Goal: Task Accomplishment & Management: Manage account settings

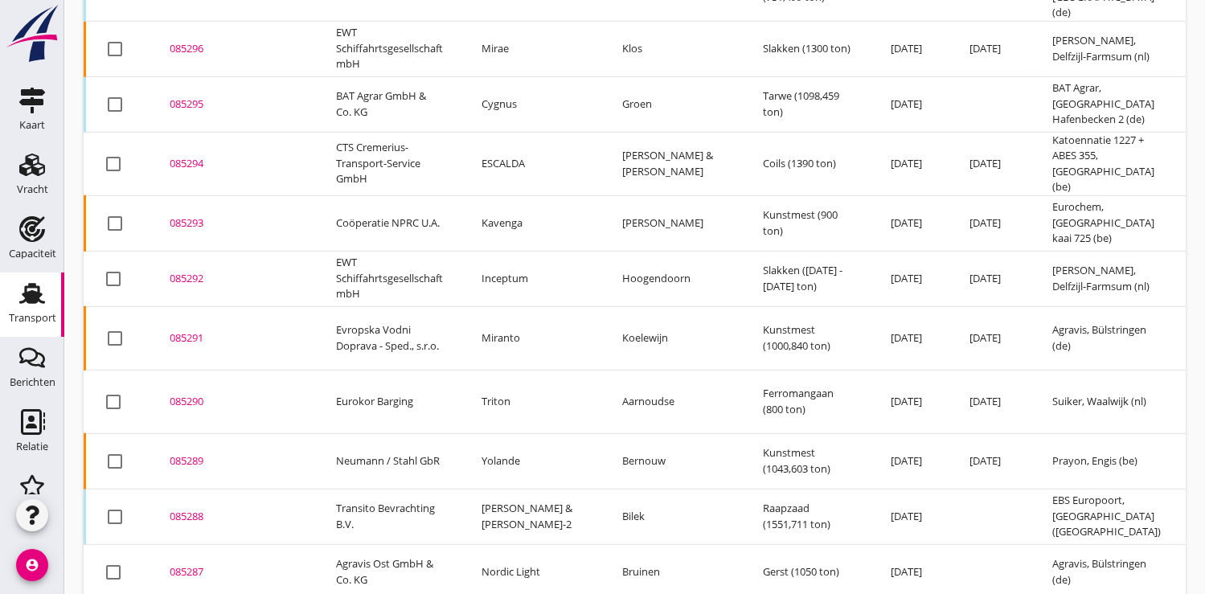
scroll to position [1205, 0]
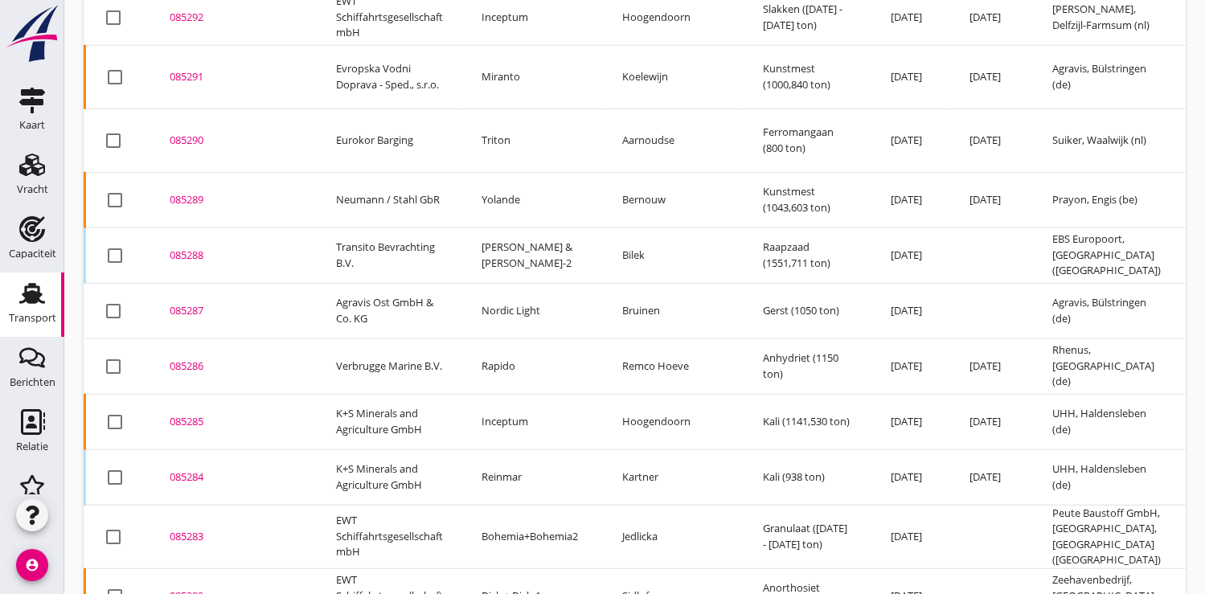
click at [194, 359] on div "085286" at bounding box center [234, 367] width 128 height 16
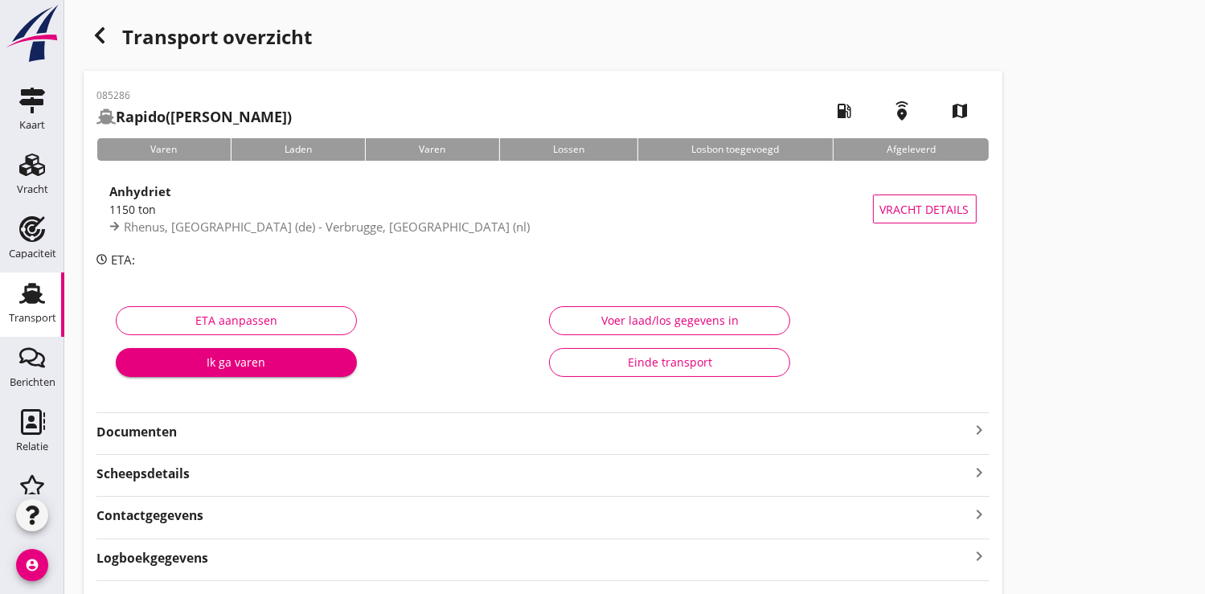
click at [248, 363] on div "Ik ga varen" at bounding box center [236, 362] width 215 height 17
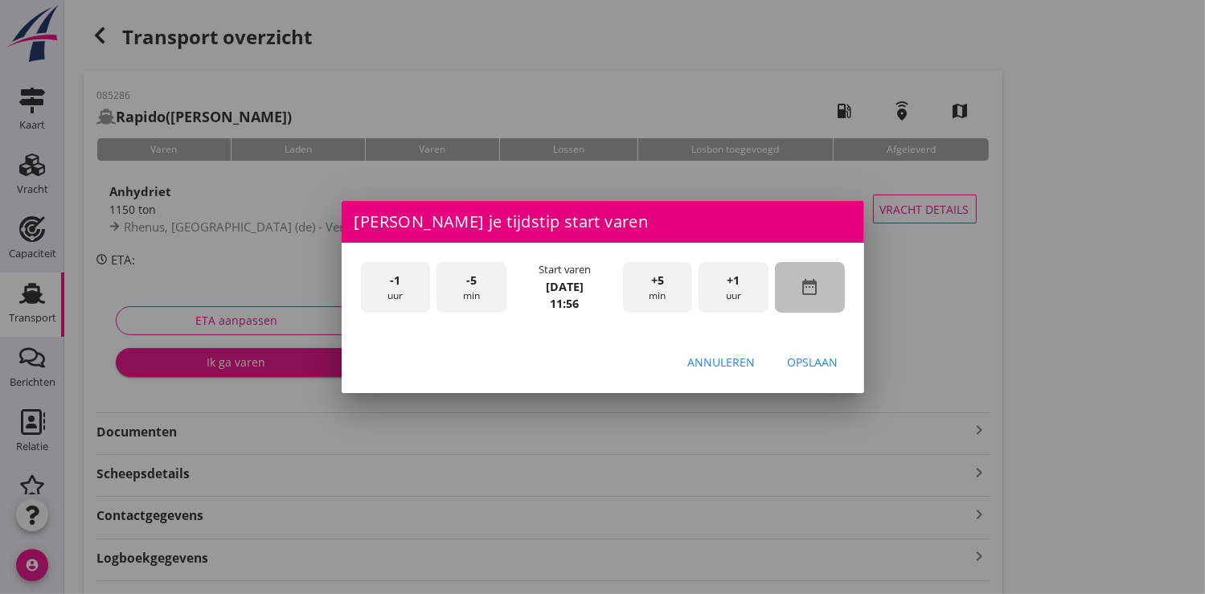
click at [818, 288] on icon "date_range" at bounding box center [809, 286] width 19 height 19
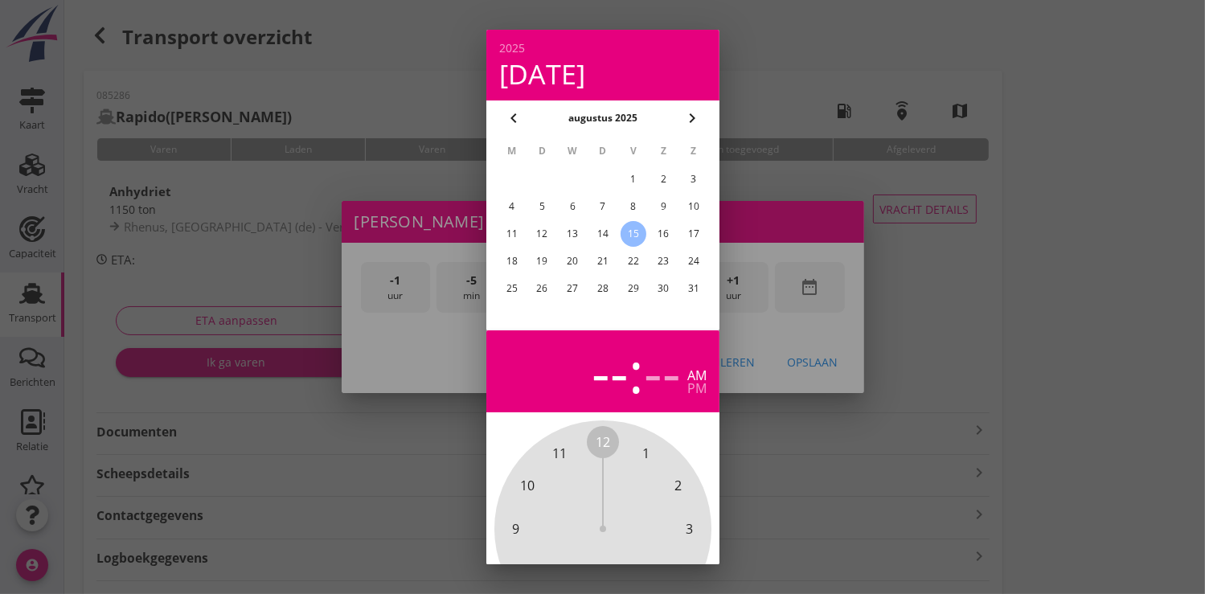
click at [615, 226] on td "14" at bounding box center [602, 234] width 29 height 26
click at [602, 236] on div "14" at bounding box center [602, 234] width 26 height 26
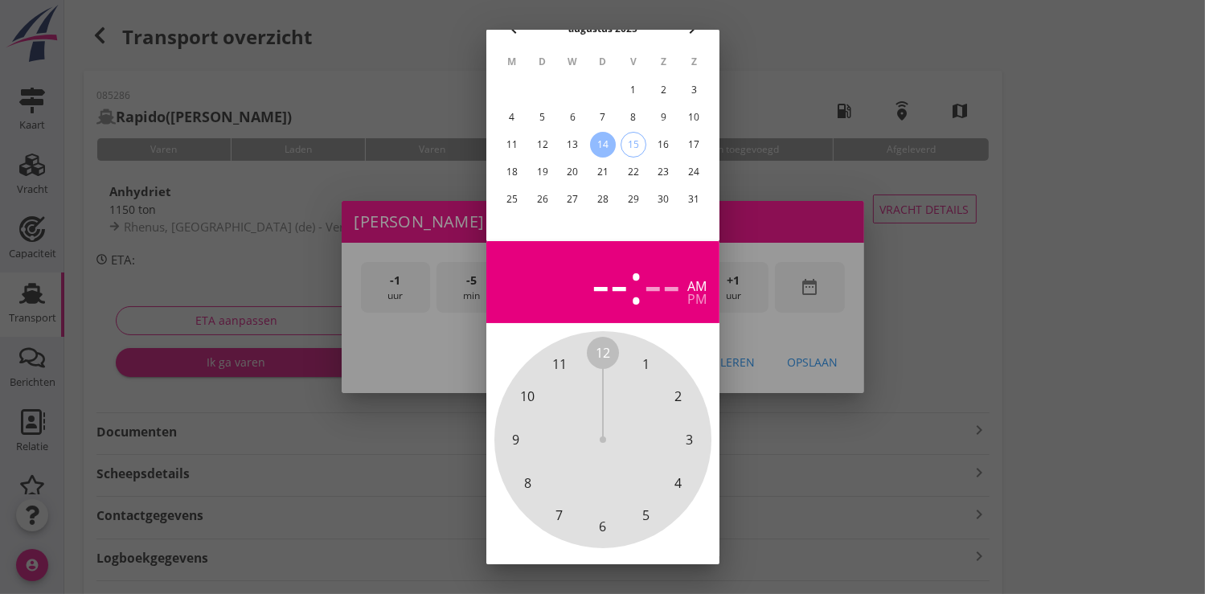
scroll to position [149, 0]
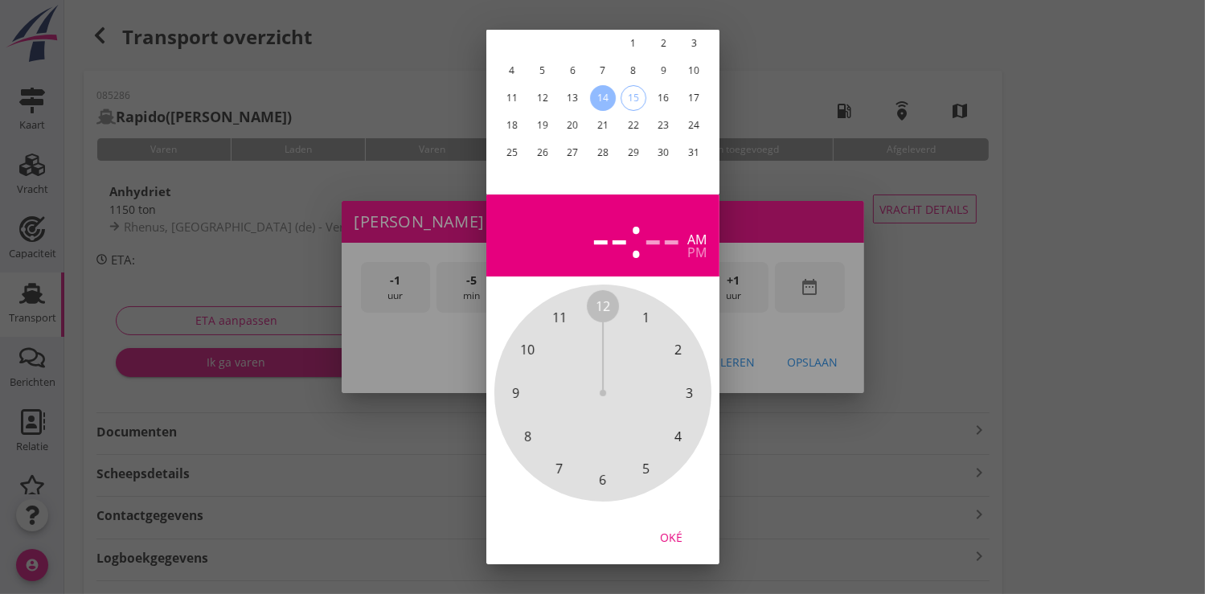
click at [674, 528] on div "Oké" at bounding box center [671, 536] width 45 height 17
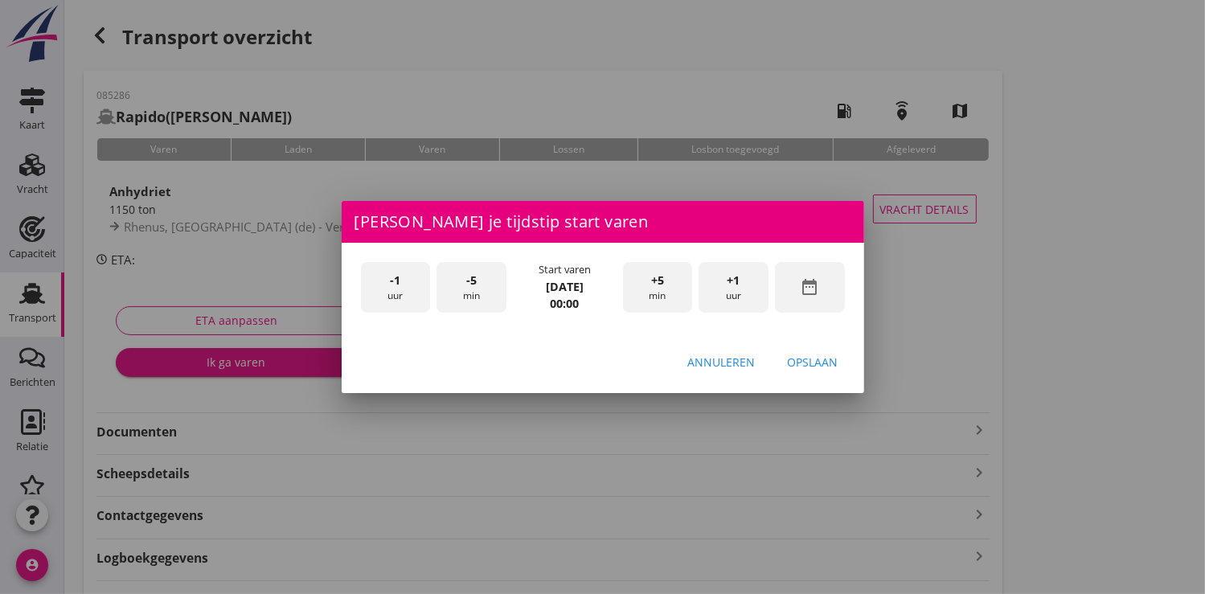
click at [740, 288] on span "+1" at bounding box center [734, 281] width 13 height 18
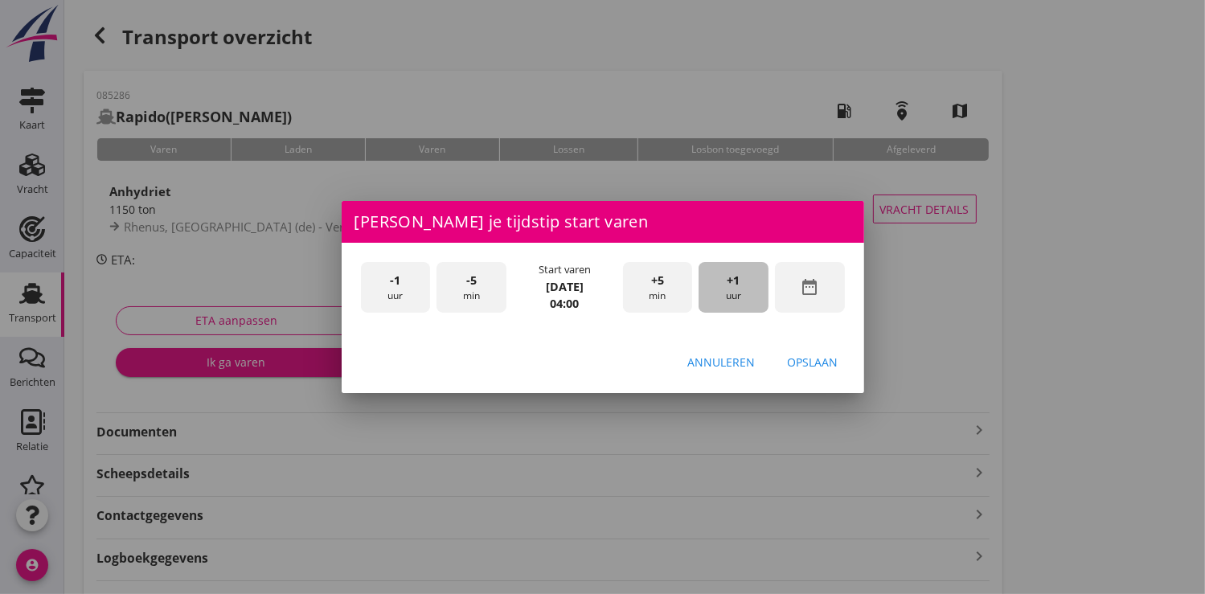
click at [740, 288] on span "+1" at bounding box center [734, 281] width 13 height 18
click at [745, 297] on div "+1 uur" at bounding box center [734, 287] width 70 height 51
click at [823, 366] on div "Opslaan" at bounding box center [813, 362] width 51 height 17
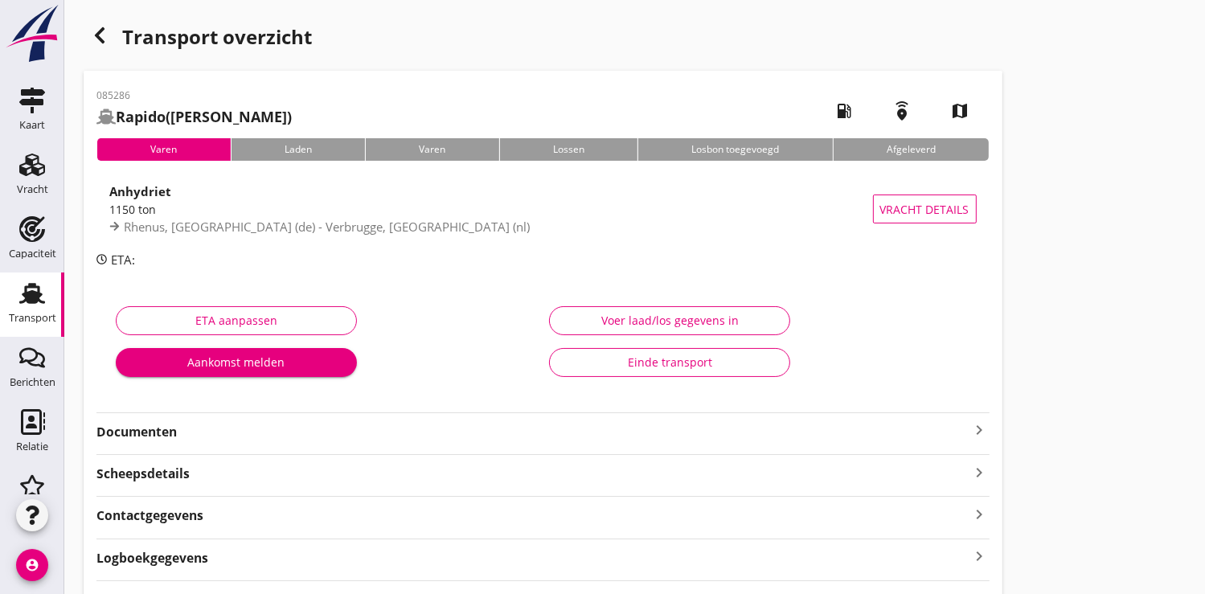
click at [256, 359] on div "Aankomst melden" at bounding box center [236, 362] width 215 height 17
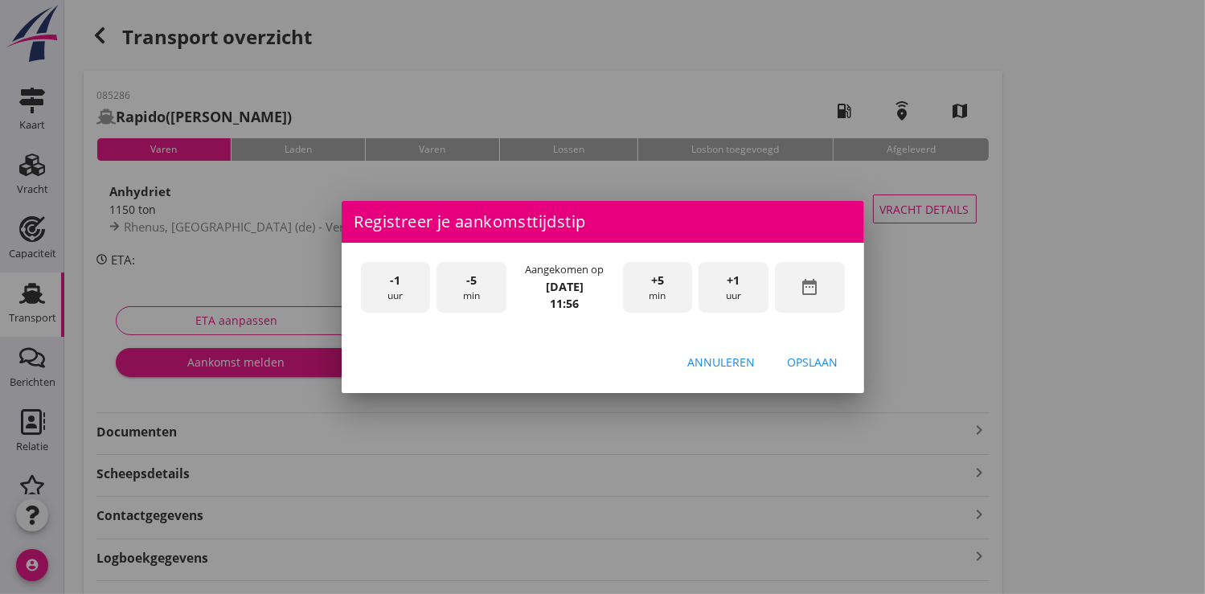
click at [813, 286] on icon "date_range" at bounding box center [809, 286] width 19 height 19
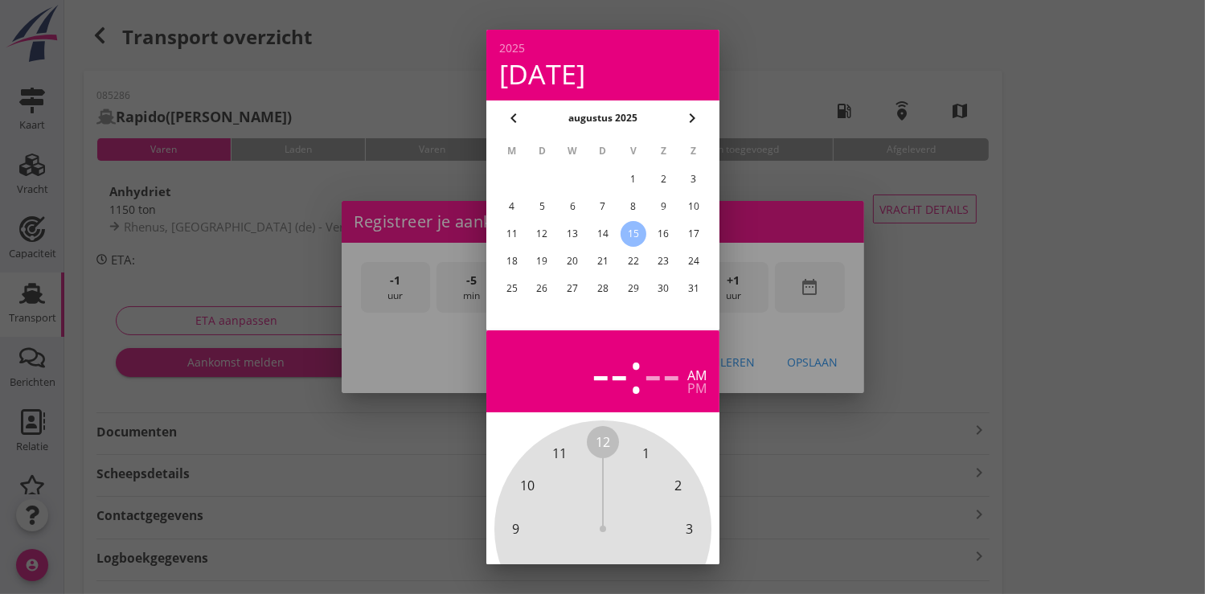
click at [605, 240] on div "14" at bounding box center [602, 234] width 26 height 26
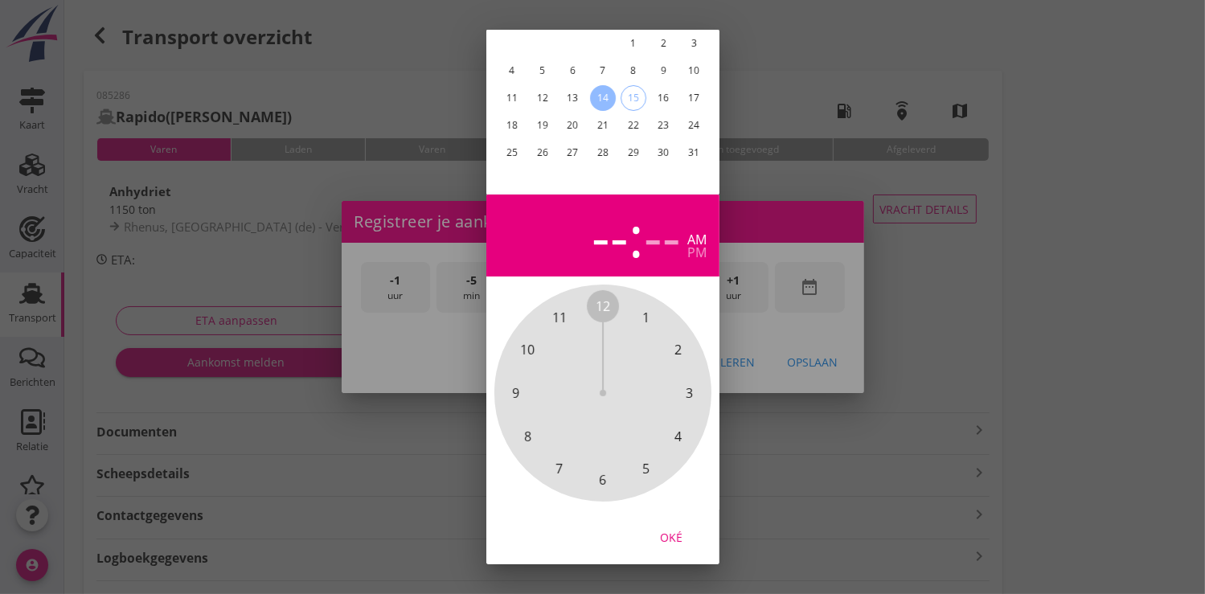
click at [669, 528] on div "Oké" at bounding box center [671, 536] width 45 height 17
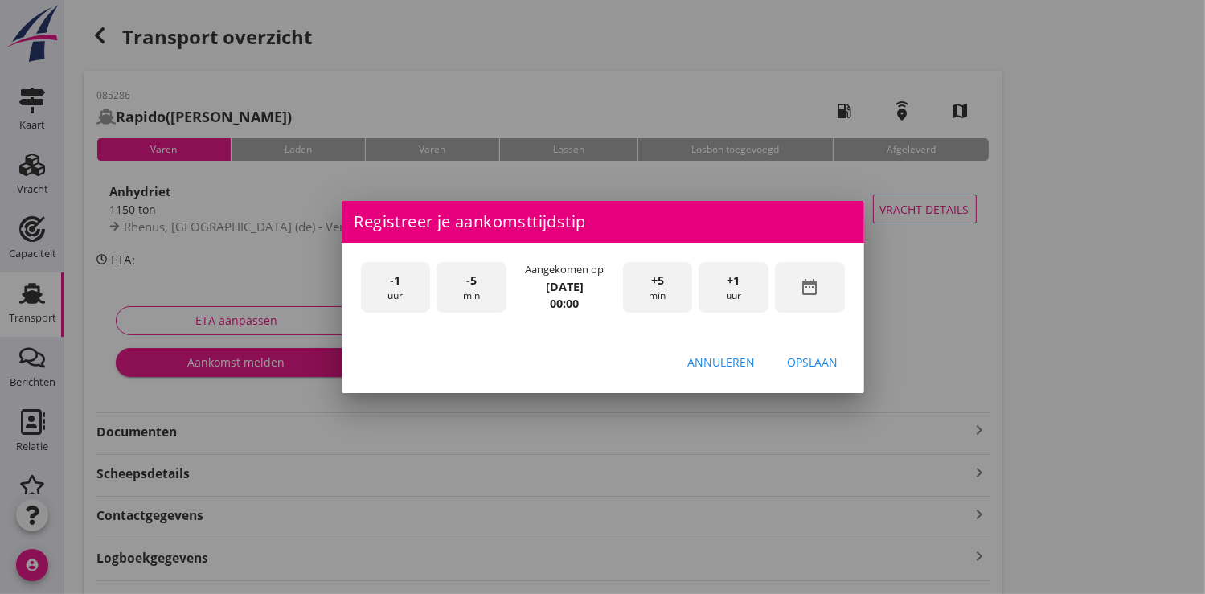
click at [735, 289] on div "+1 uur" at bounding box center [734, 287] width 70 height 51
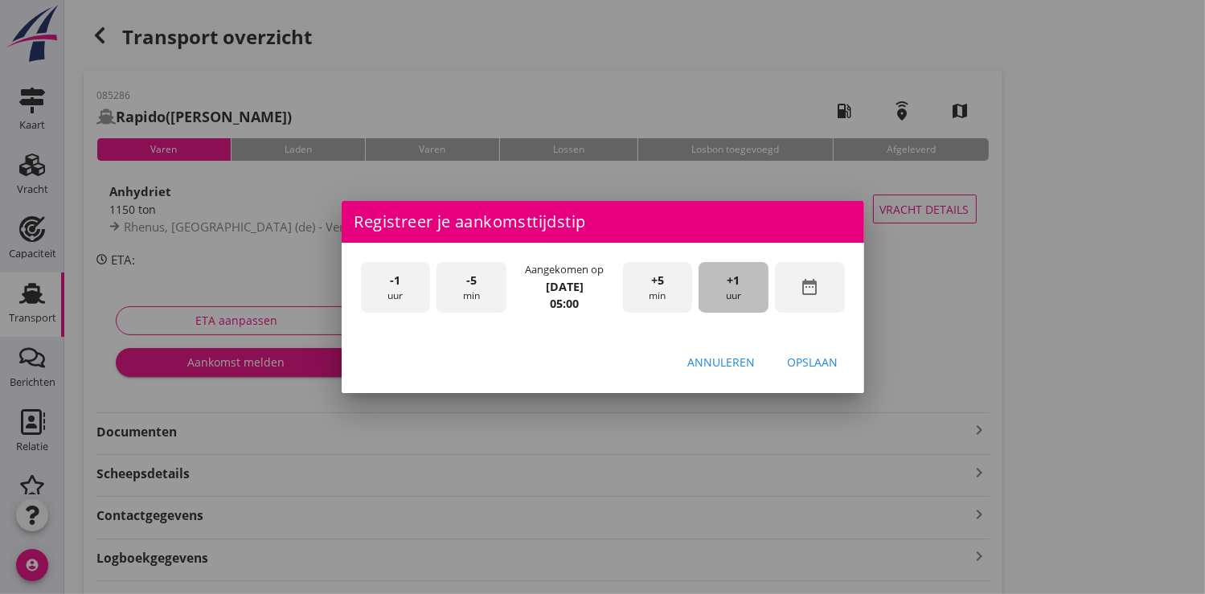
click at [735, 289] on div "+1 uur" at bounding box center [734, 287] width 70 height 51
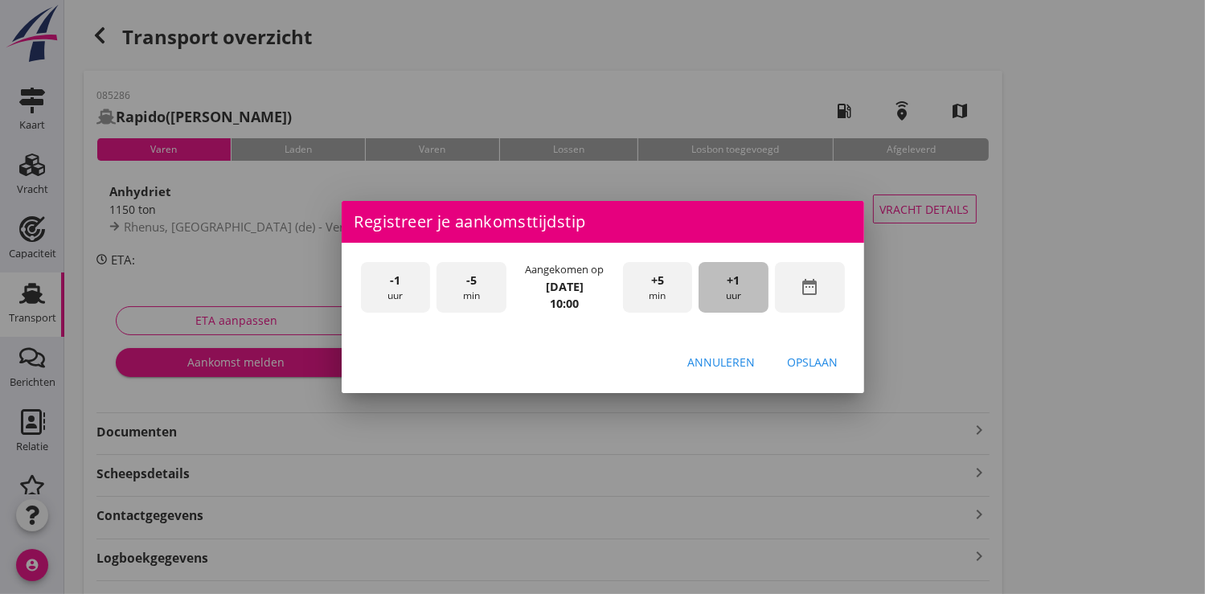
click at [735, 289] on div "+1 uur" at bounding box center [734, 287] width 70 height 51
click at [817, 366] on div "Opslaan" at bounding box center [813, 362] width 51 height 17
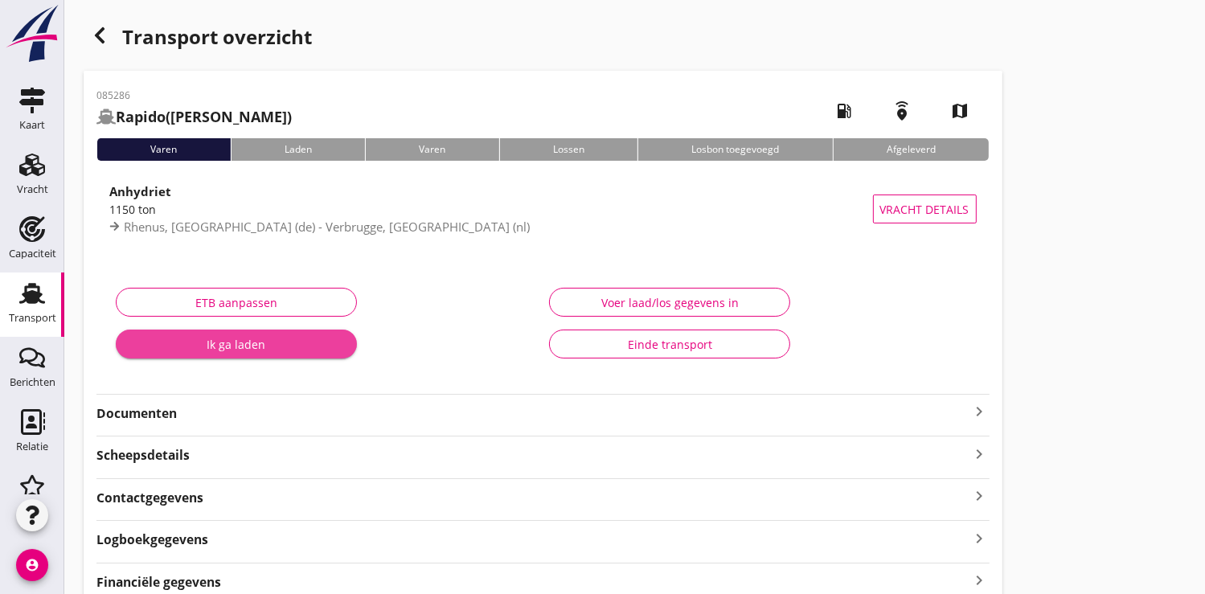
click at [254, 345] on div "Ik ga laden" at bounding box center [236, 344] width 215 height 17
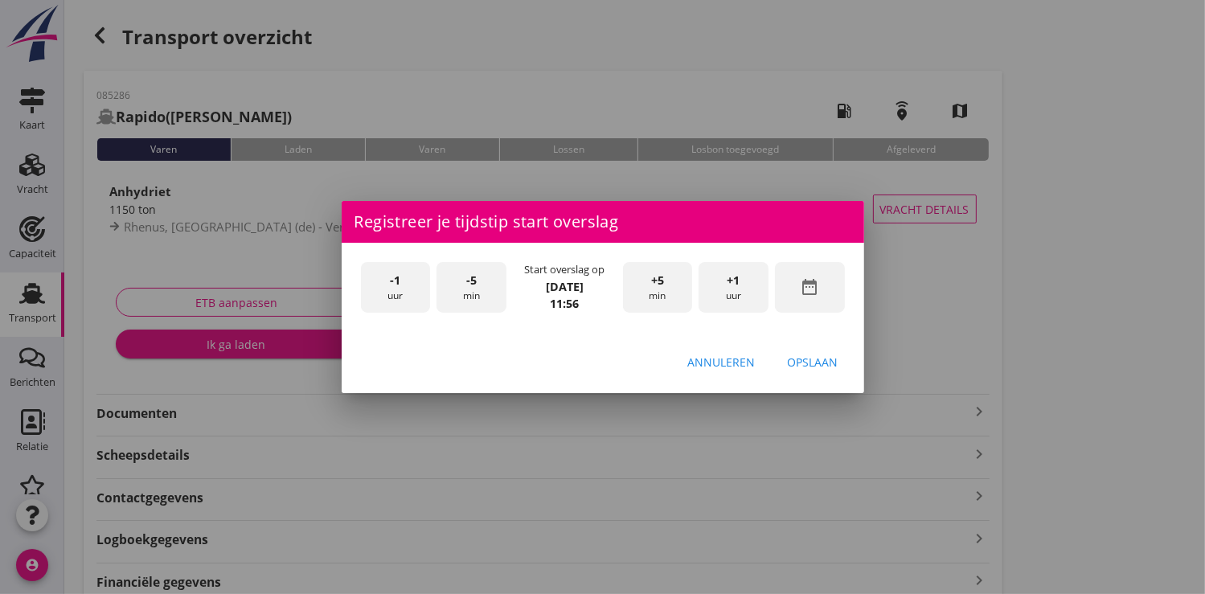
click at [814, 280] on icon "date_range" at bounding box center [809, 286] width 19 height 19
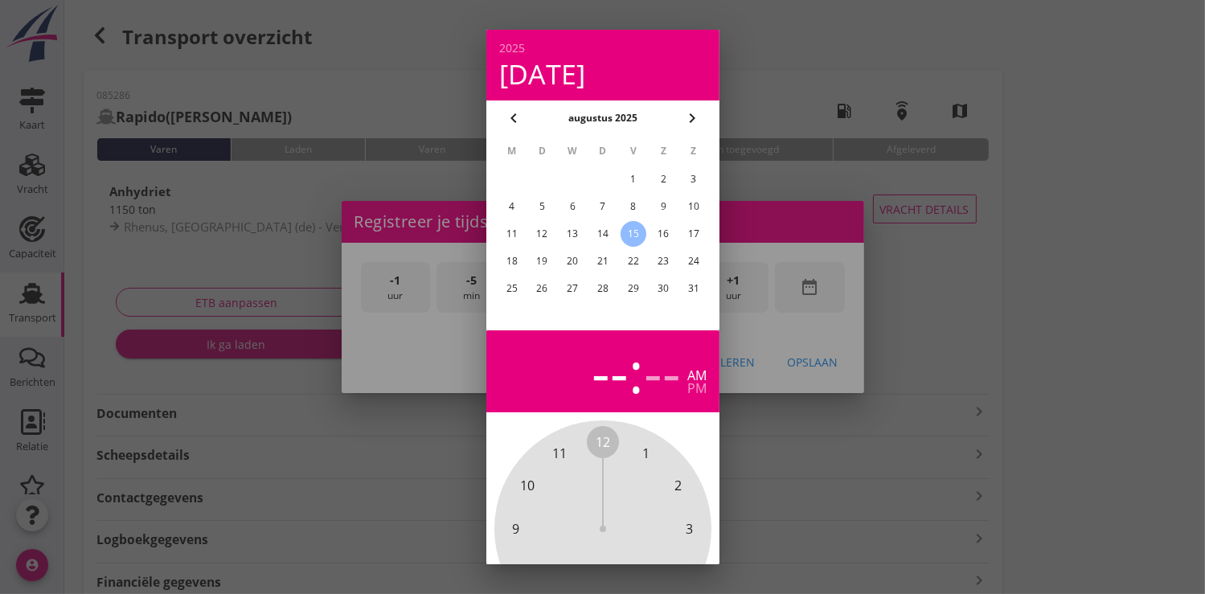
click at [605, 234] on div "14" at bounding box center [602, 234] width 26 height 26
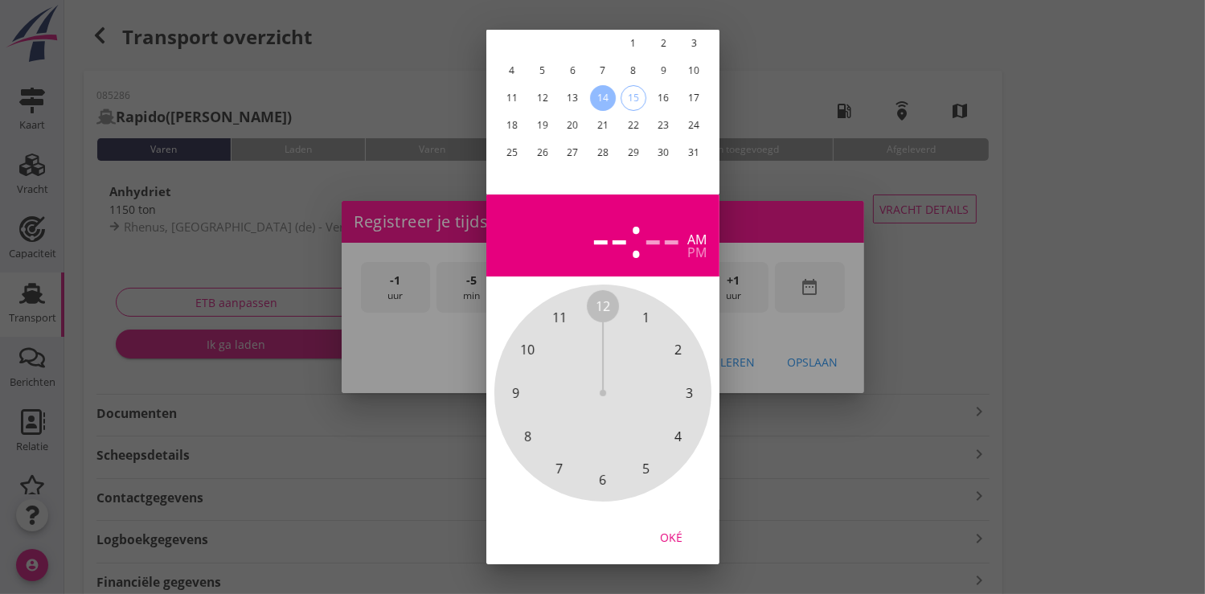
drag, startPoint x: 674, startPoint y: 523, endPoint x: 699, endPoint y: 422, distance: 103.5
click at [675, 528] on div "Oké" at bounding box center [671, 536] width 45 height 17
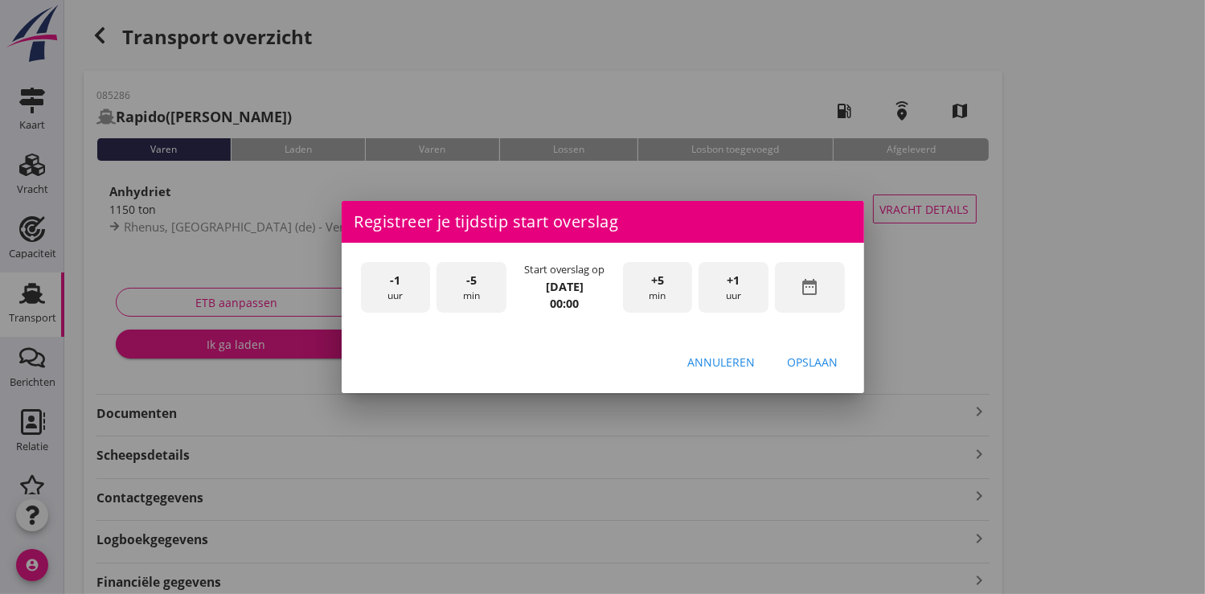
click at [732, 288] on span "+1" at bounding box center [734, 281] width 13 height 18
click at [728, 287] on span "+1" at bounding box center [734, 281] width 13 height 18
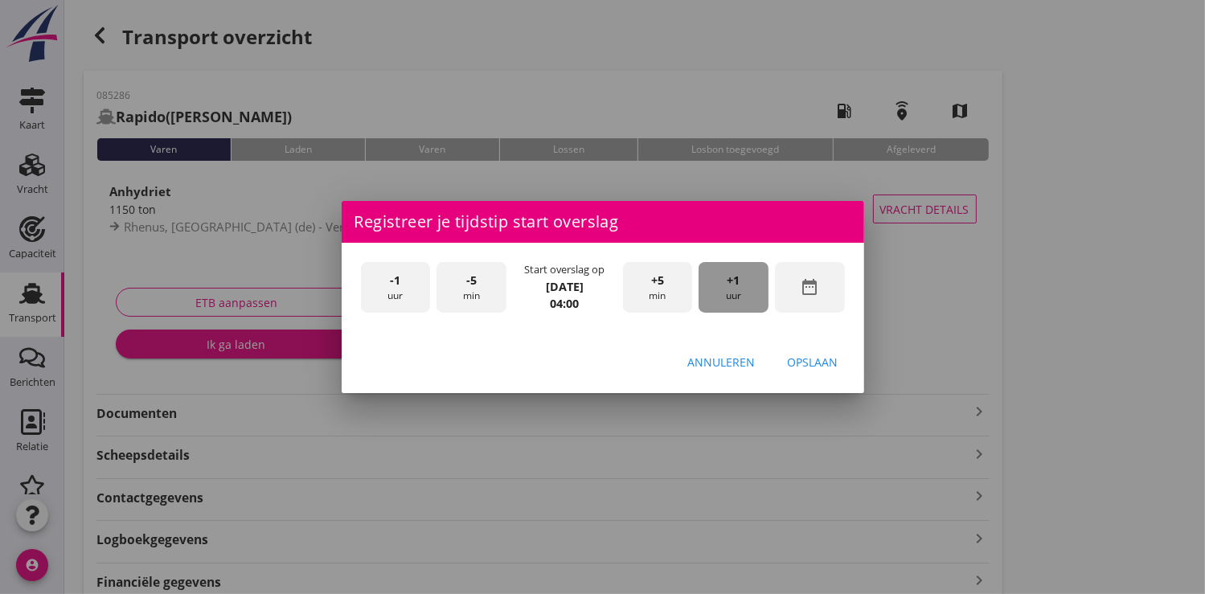
click at [728, 287] on span "+1" at bounding box center [734, 281] width 13 height 18
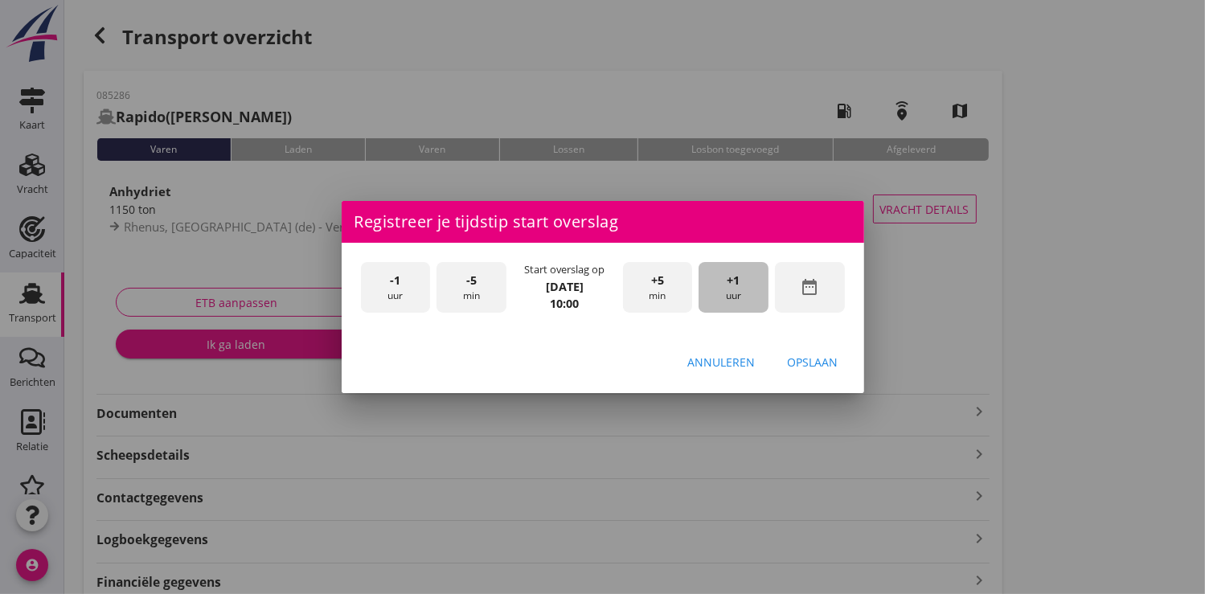
click at [728, 287] on span "+1" at bounding box center [734, 281] width 13 height 18
click at [814, 363] on div "Opslaan" at bounding box center [813, 362] width 51 height 17
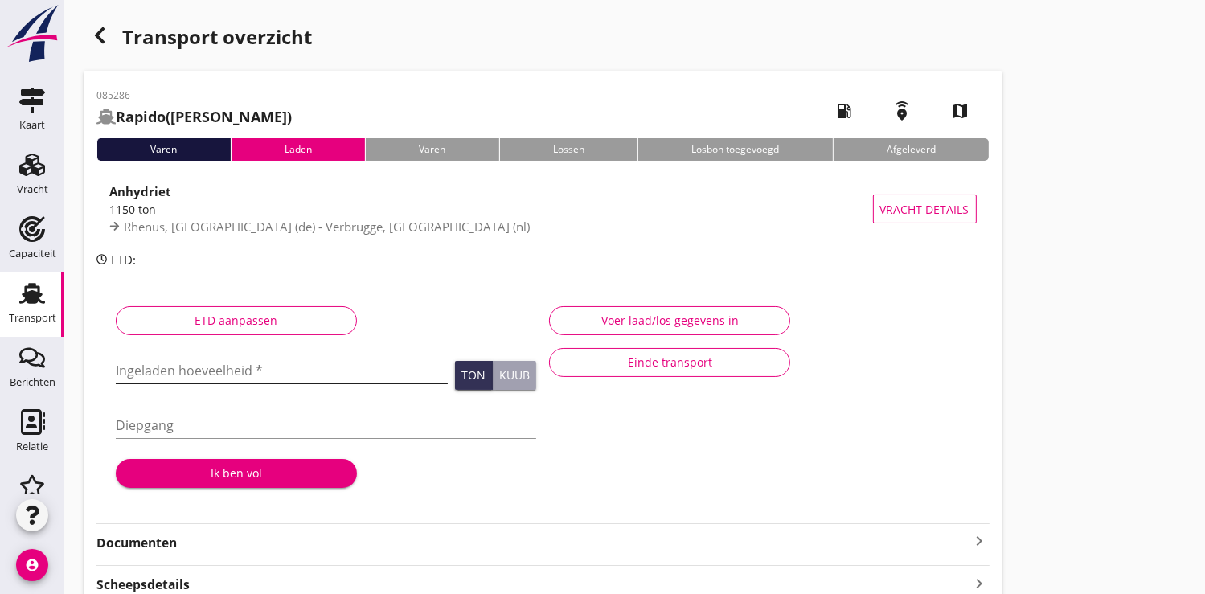
click at [199, 374] on input "Ingeladen hoeveelheid *" at bounding box center [282, 371] width 332 height 26
type input "1143.564"
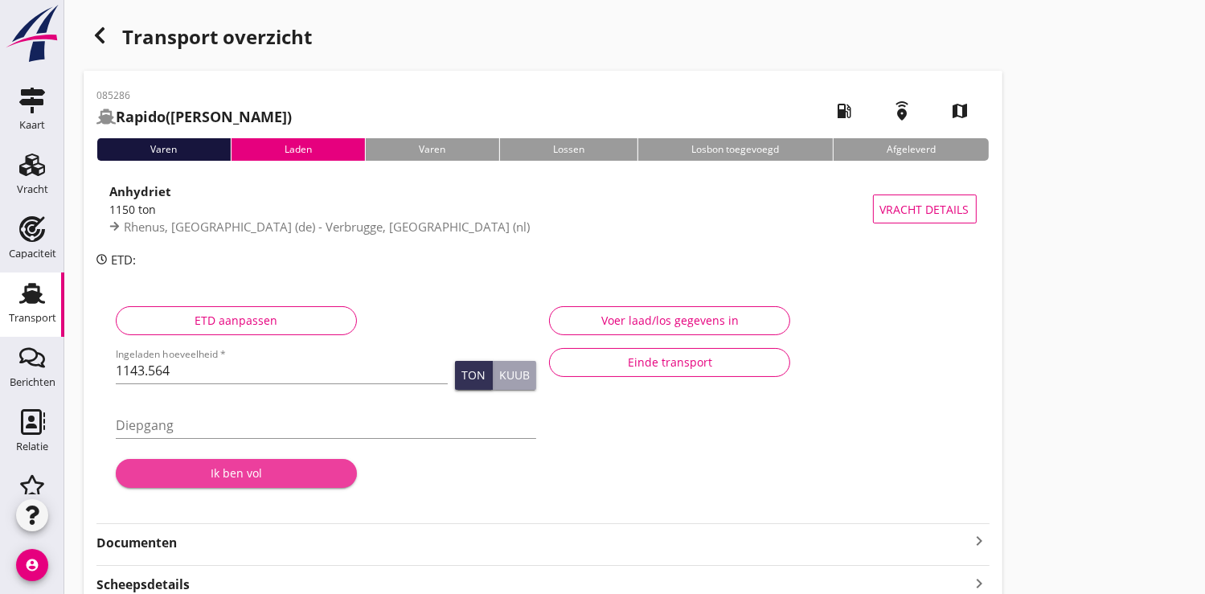
click at [207, 474] on div "Ik ben vol" at bounding box center [236, 473] width 215 height 17
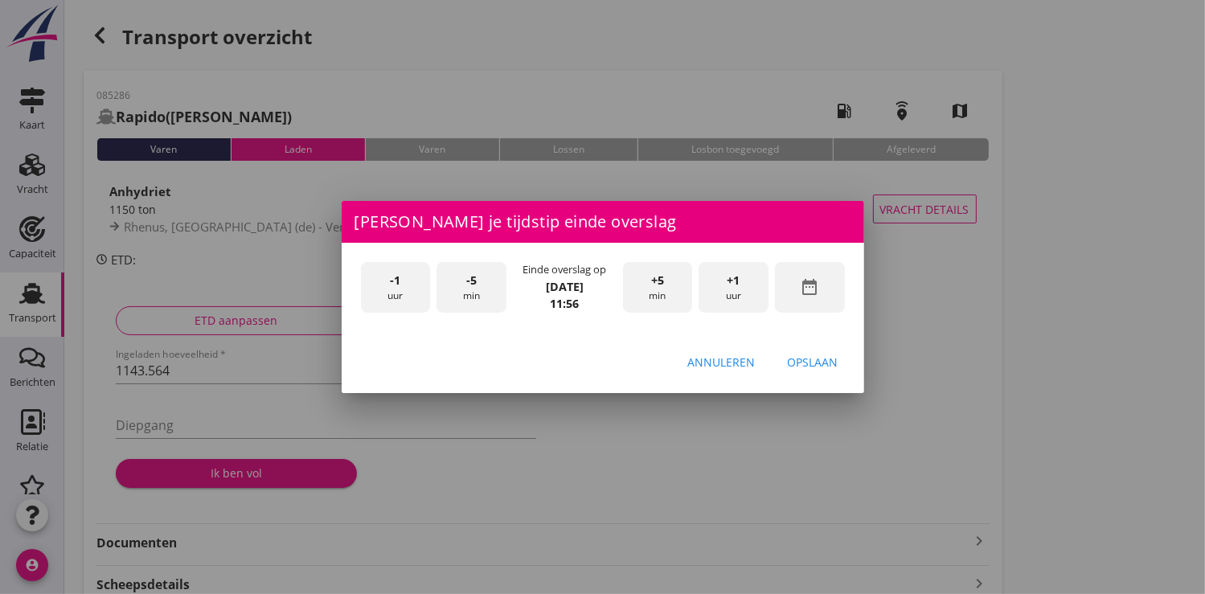
click at [476, 295] on div "-5 min" at bounding box center [472, 287] width 70 height 51
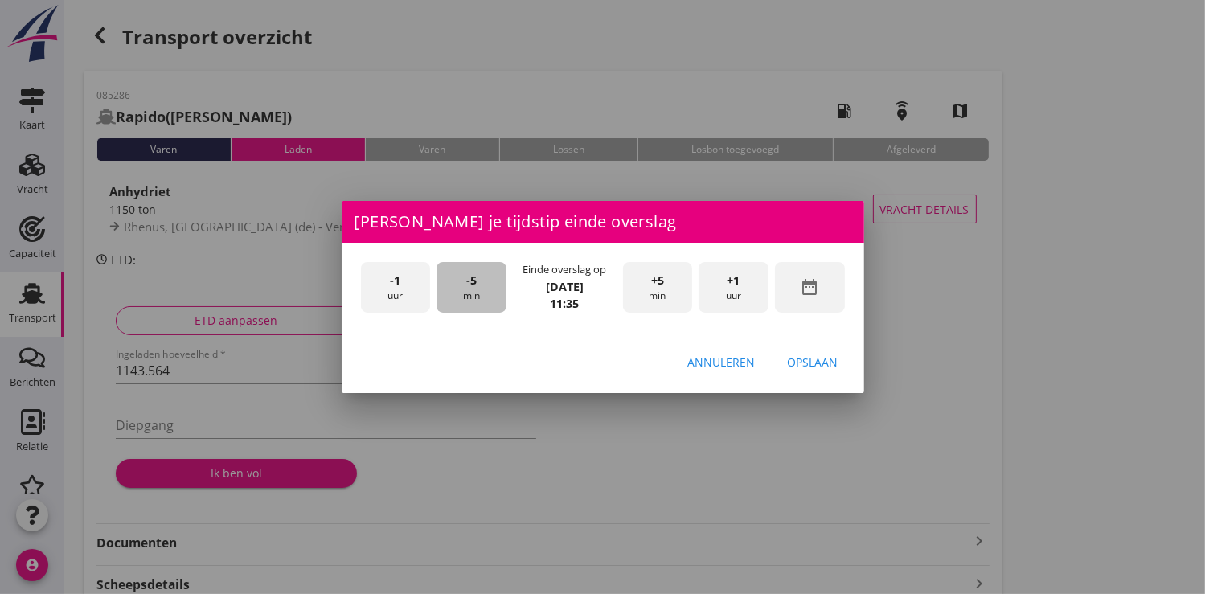
click at [476, 295] on div "-5 min" at bounding box center [472, 287] width 70 height 51
click at [830, 360] on div "Opslaan" at bounding box center [813, 362] width 51 height 17
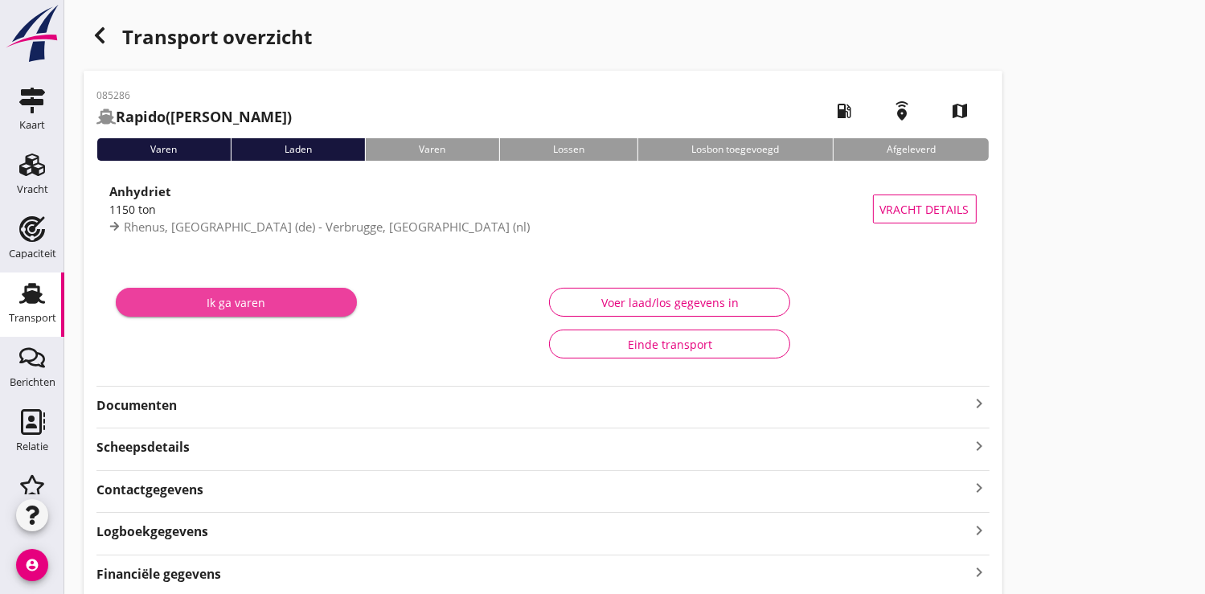
click at [275, 296] on div "Ik ga varen" at bounding box center [236, 302] width 215 height 17
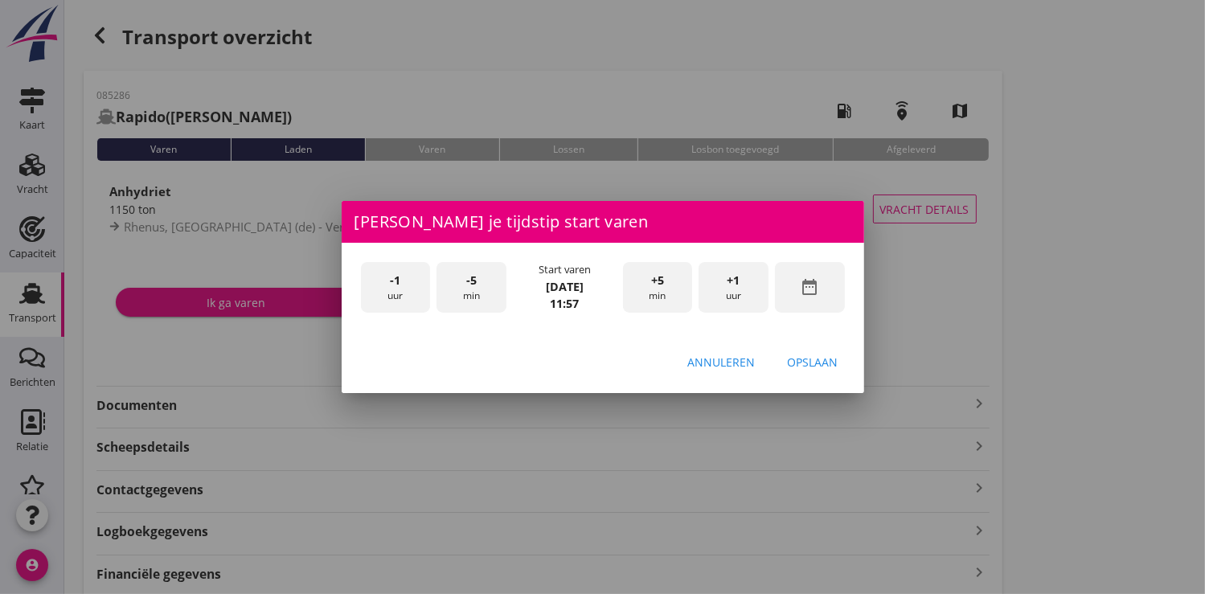
click at [666, 288] on div "+5 min" at bounding box center [658, 287] width 70 height 51
click at [490, 294] on div "-5 min" at bounding box center [472, 287] width 70 height 51
click at [807, 360] on div "Opslaan" at bounding box center [813, 362] width 51 height 17
